Goal: Find specific page/section: Find specific page/section

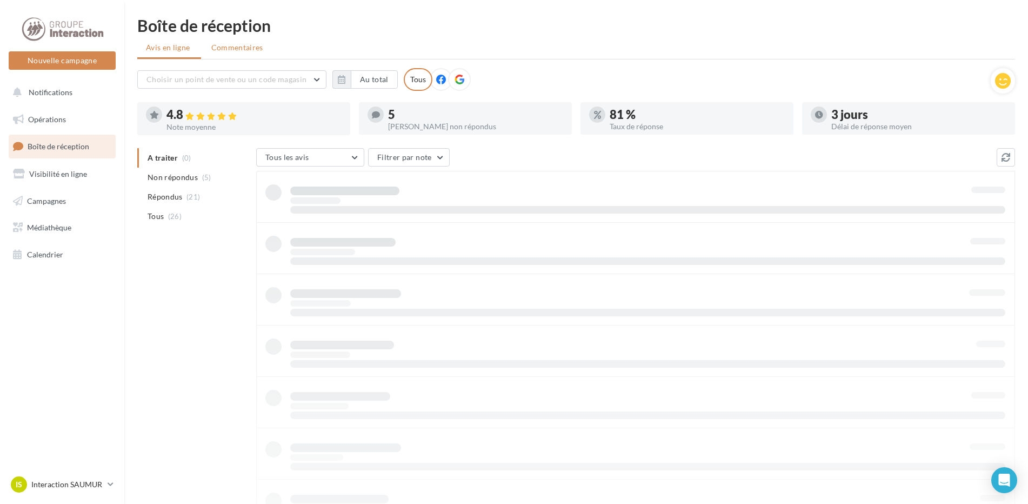
click at [255, 48] on span "Commentaires" at bounding box center [237, 47] width 52 height 9
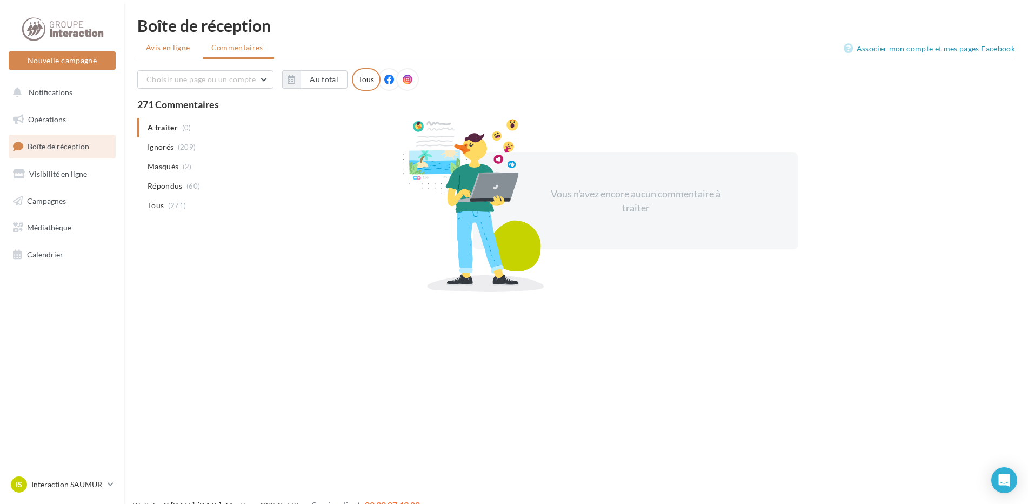
click at [183, 54] on li "Avis en ligne" at bounding box center [169, 47] width 64 height 19
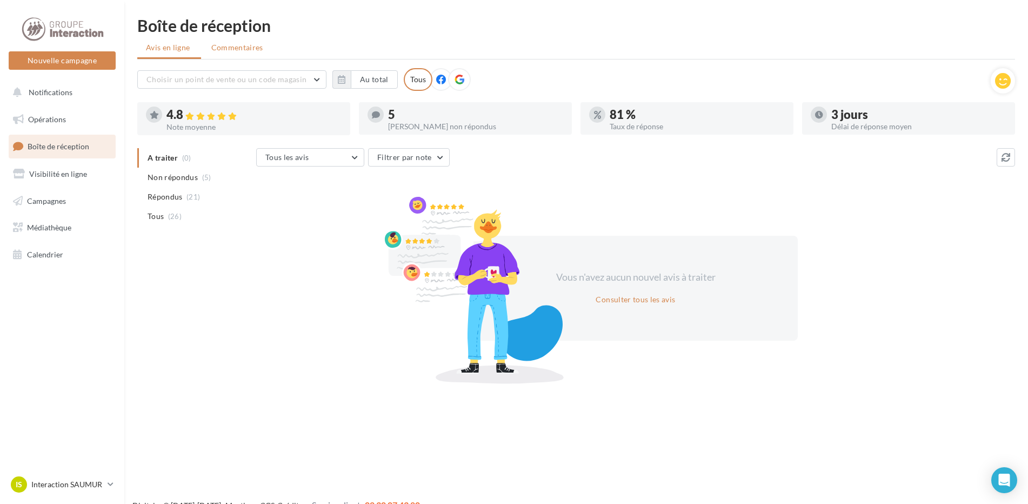
click at [242, 54] on li "Commentaires" at bounding box center [238, 47] width 71 height 19
